Goal: Task Accomplishment & Management: Use online tool/utility

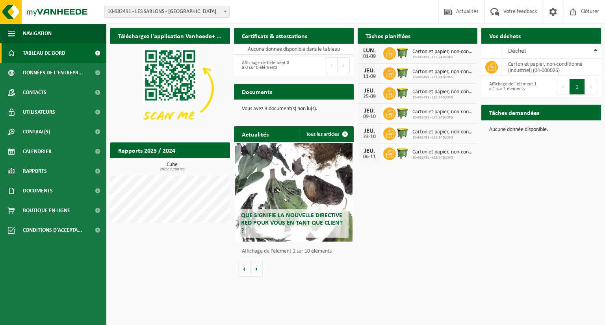
click at [496, 89] on div "Affichage de l'élément 1 à 1 sur 1 éléments" at bounding box center [511, 86] width 52 height 17
click at [488, 62] on span at bounding box center [491, 67] width 13 height 13
click at [389, 54] on icon at bounding box center [390, 54] width 8 height 8
click at [387, 53] on icon at bounding box center [390, 54] width 8 height 8
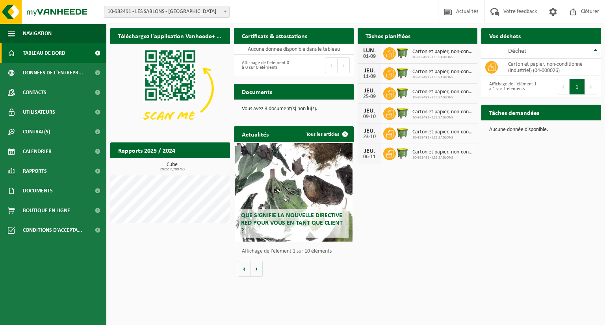
click at [368, 54] on div "01-09" at bounding box center [369, 57] width 16 height 6
click at [404, 33] on h2 "Tâches planifiées" at bounding box center [388, 35] width 61 height 15
click at [428, 59] on span "10-982491 - LES SABLONS" at bounding box center [442, 57] width 61 height 5
click at [411, 233] on div "Téléchargez l'application Vanheede+ maintenant! Cachez Certificats & attestatio…" at bounding box center [355, 152] width 495 height 257
click at [30, 133] on span "Contrat(s)" at bounding box center [36, 132] width 27 height 20
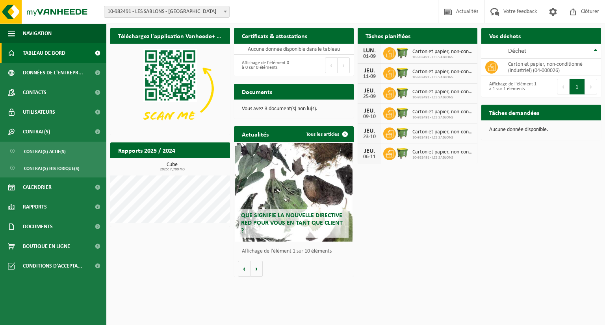
click at [532, 205] on div "Téléchargez l'application Vanheede+ maintenant! Cachez Certificats & attestatio…" at bounding box center [355, 152] width 495 height 257
click at [31, 51] on span "Tableau de bord" at bounding box center [44, 53] width 43 height 20
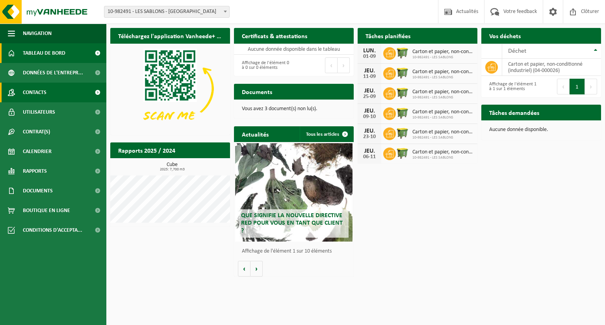
click at [33, 93] on span "Contacts" at bounding box center [35, 93] width 24 height 20
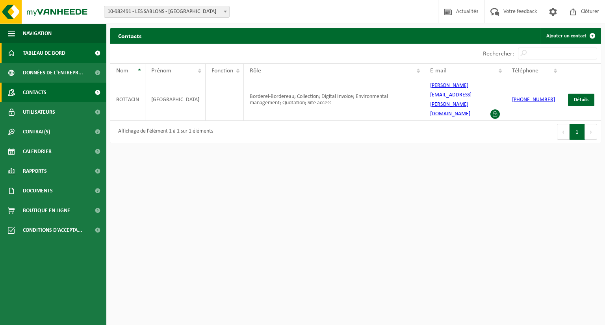
click at [39, 56] on span "Tableau de bord" at bounding box center [44, 53] width 43 height 20
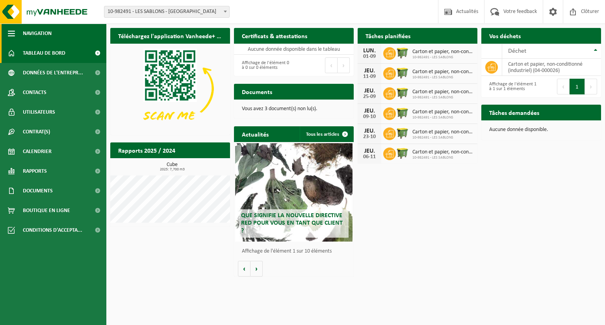
click at [13, 33] on span "button" at bounding box center [11, 34] width 7 height 20
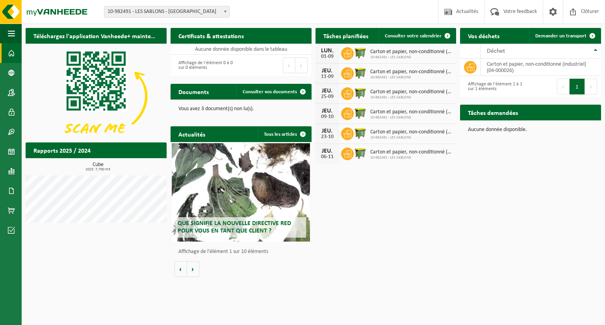
click at [10, 51] on span at bounding box center [11, 53] width 7 height 20
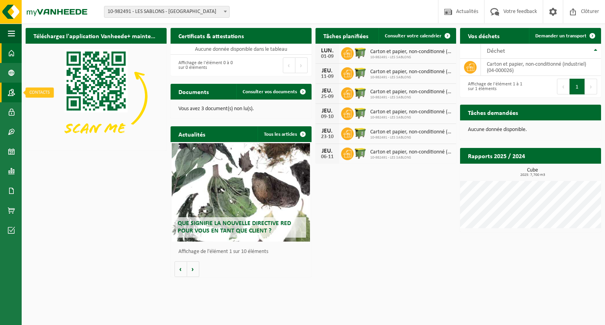
click at [11, 93] on span at bounding box center [11, 93] width 7 height 20
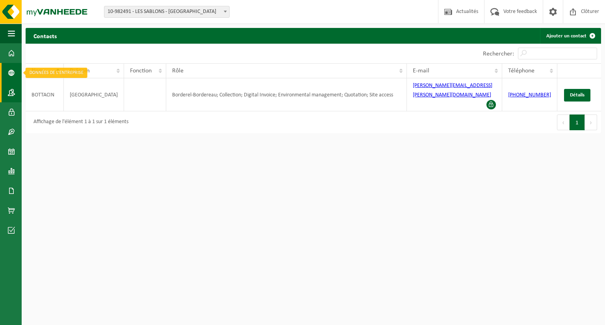
click at [13, 74] on span at bounding box center [11, 73] width 7 height 20
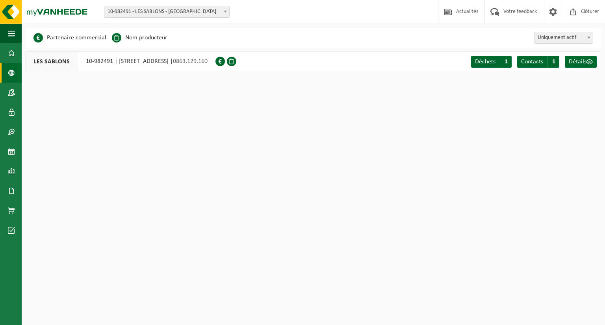
click at [219, 93] on html "Site: 10-982491 - LES SABLONS - MARCHE-LES-DAMES 10-982491 - LES SABLONS - MARC…" at bounding box center [302, 162] width 605 height 325
click at [512, 13] on span "Votre feedback" at bounding box center [519, 11] width 37 height 23
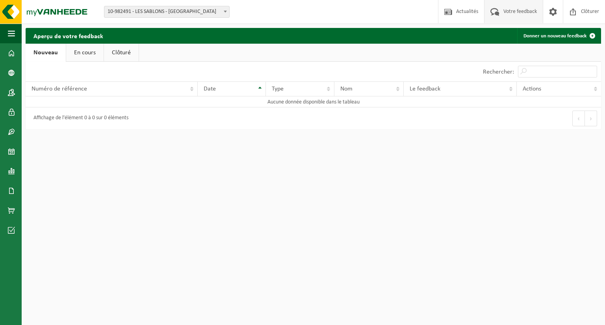
click at [72, 52] on link "En cours" at bounding box center [84, 53] width 37 height 18
click at [46, 54] on link "Nouveau" at bounding box center [45, 53] width 38 height 18
click at [41, 90] on span "Numéro de référence" at bounding box center [60, 89] width 56 height 6
click at [536, 90] on span "Actions" at bounding box center [532, 89] width 19 height 6
click at [375, 207] on html "Site: 10-982491 - LES SABLONS - MARCHE-LES-DAMES 10-982491 - LES SABLONS - MARC…" at bounding box center [302, 162] width 605 height 325
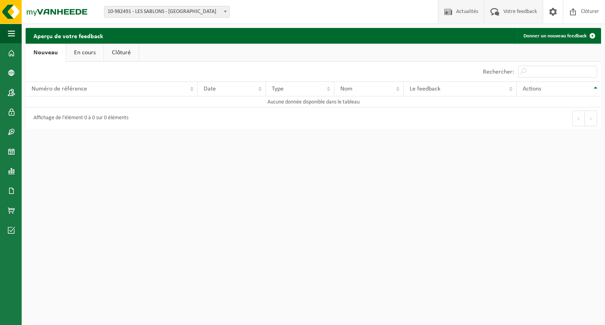
click at [458, 12] on span "Actualités" at bounding box center [467, 11] width 26 height 23
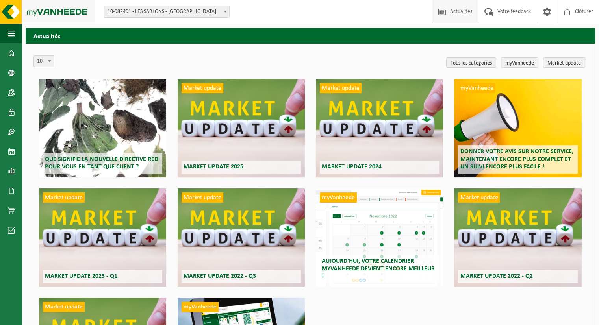
click at [8, 11] on img at bounding box center [47, 12] width 95 height 24
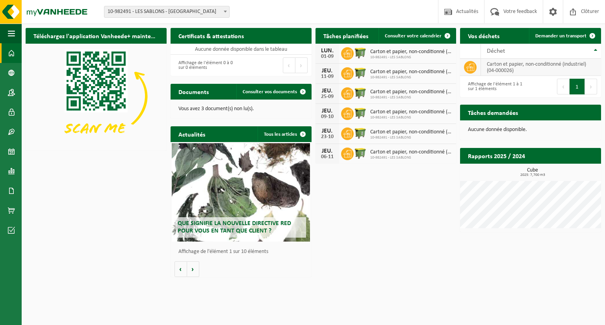
click at [514, 66] on td "carton et papier, non-conditionné (industriel) (04-000026)" at bounding box center [541, 67] width 120 height 17
click at [349, 196] on div "Téléchargez l'application Vanheede+ maintenant! Cachez Certificats & attestatio…" at bounding box center [313, 152] width 579 height 257
click at [420, 35] on span "Consulter votre calendrier" at bounding box center [413, 35] width 57 height 5
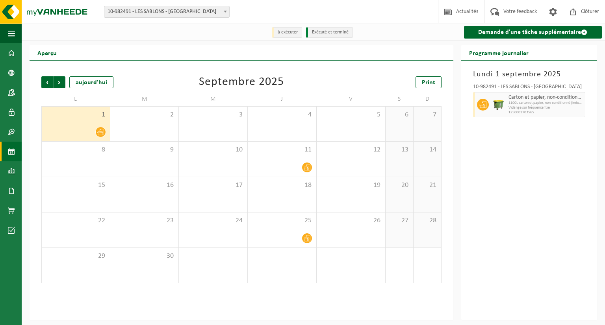
click at [502, 105] on img at bounding box center [499, 105] width 12 height 12
click at [501, 133] on div "Lundi 1 septembre 2025 10-982491 - LES SABLONS - MARCHE-LES-DAMES Carton et pap…" at bounding box center [529, 191] width 136 height 260
click at [353, 81] on div "Précédent Suivant aujourd'hui Septembre 2025 Print" at bounding box center [241, 82] width 400 height 12
click at [97, 131] on icon at bounding box center [100, 132] width 7 height 7
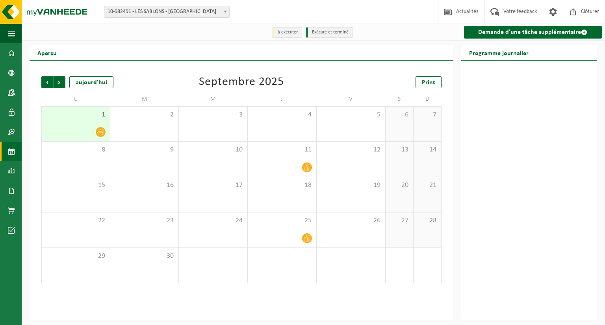
click at [158, 90] on div "Précédent Suivant aujourd'hui Septembre 2025 Print L M M J V S D 1 2 3 4 5 6 7 …" at bounding box center [241, 180] width 408 height 223
click at [490, 153] on div at bounding box center [529, 191] width 136 height 260
click at [482, 52] on h2 "Programme journalier" at bounding box center [498, 52] width 75 height 15
click at [492, 110] on div at bounding box center [529, 191] width 136 height 260
click at [487, 33] on link "Demande d'une tâche supplémentaire" at bounding box center [533, 32] width 138 height 13
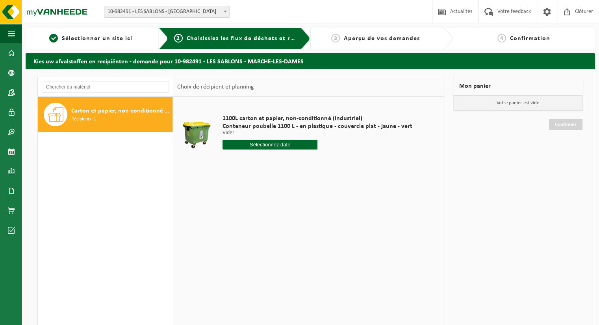
click at [116, 223] on div "Carton et papier, non-conditionné (industriel) Récipients: 1" at bounding box center [105, 215] width 135 height 237
click at [276, 235] on div "1100L carton et papier, non-conditionné (industriel) Conteneur poubelle 1100 L …" at bounding box center [308, 215] width 271 height 236
click at [81, 223] on div "Carton et papier, non-conditionné (industriel) Récipients: 1" at bounding box center [105, 215] width 135 height 237
